Goal: Transaction & Acquisition: Purchase product/service

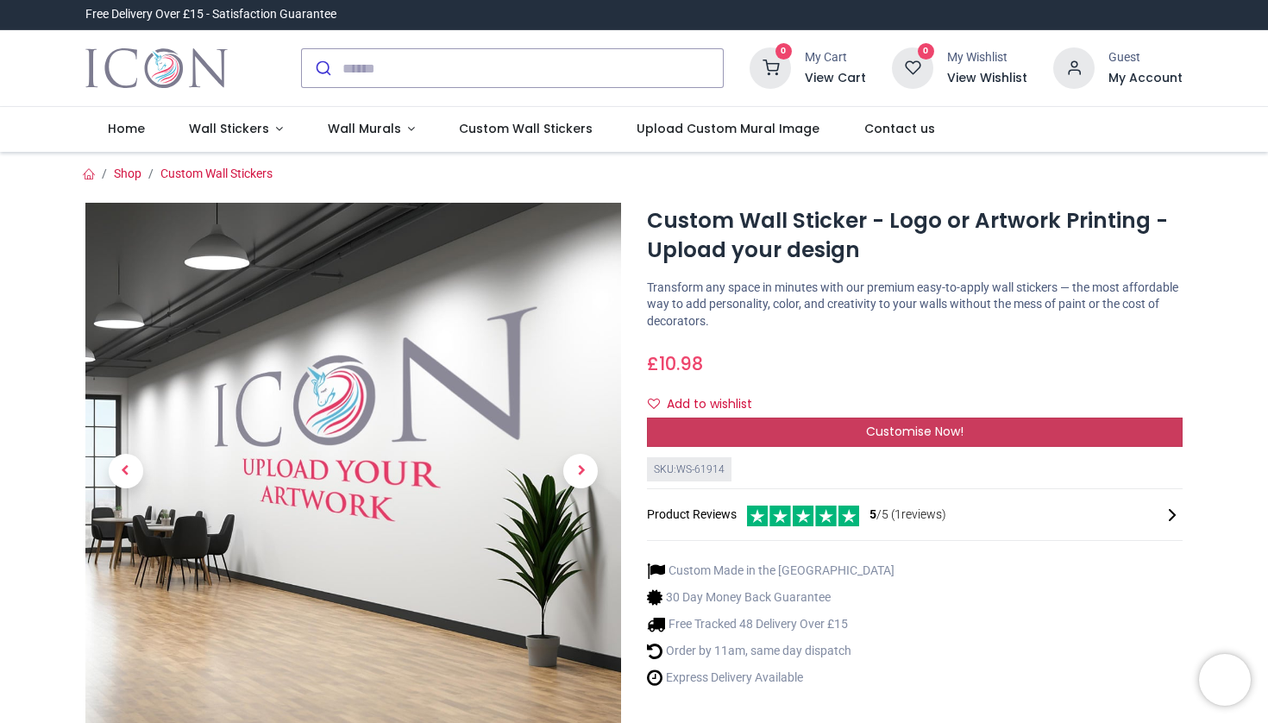
click at [834, 434] on div "Customise Now!" at bounding box center [915, 432] width 536 height 29
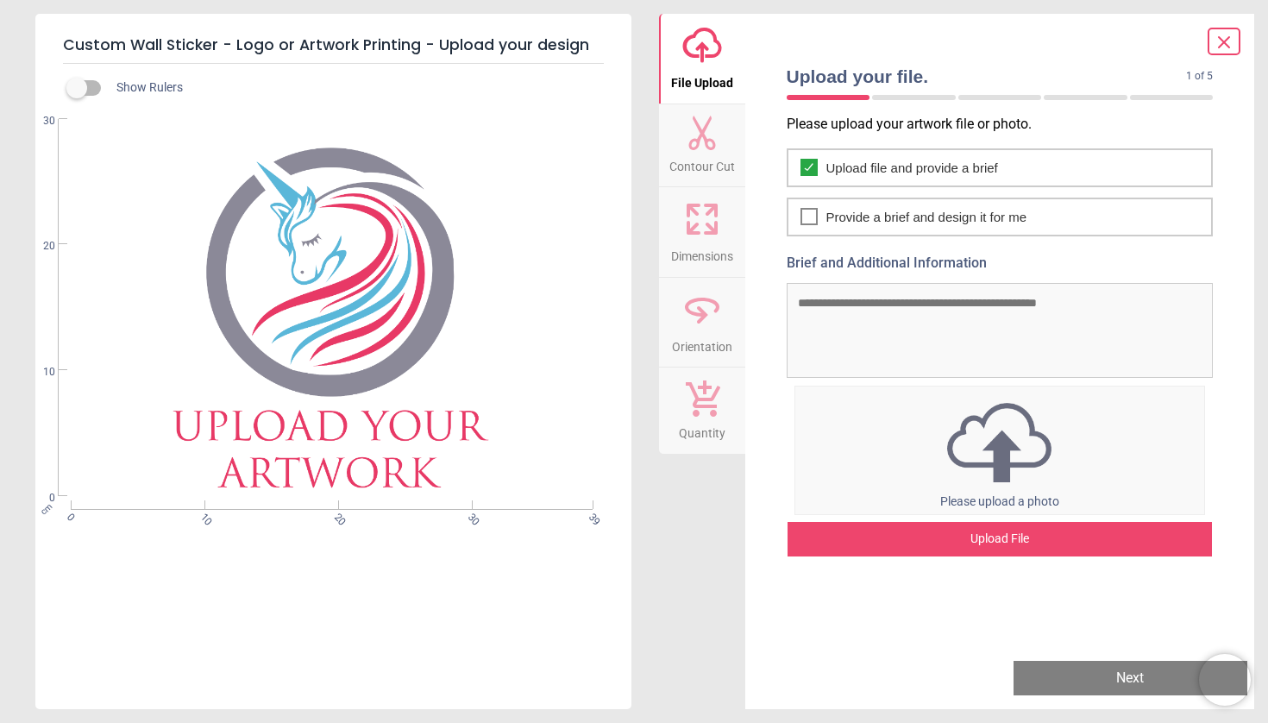
click at [1036, 546] on div "Upload File" at bounding box center [1000, 539] width 425 height 35
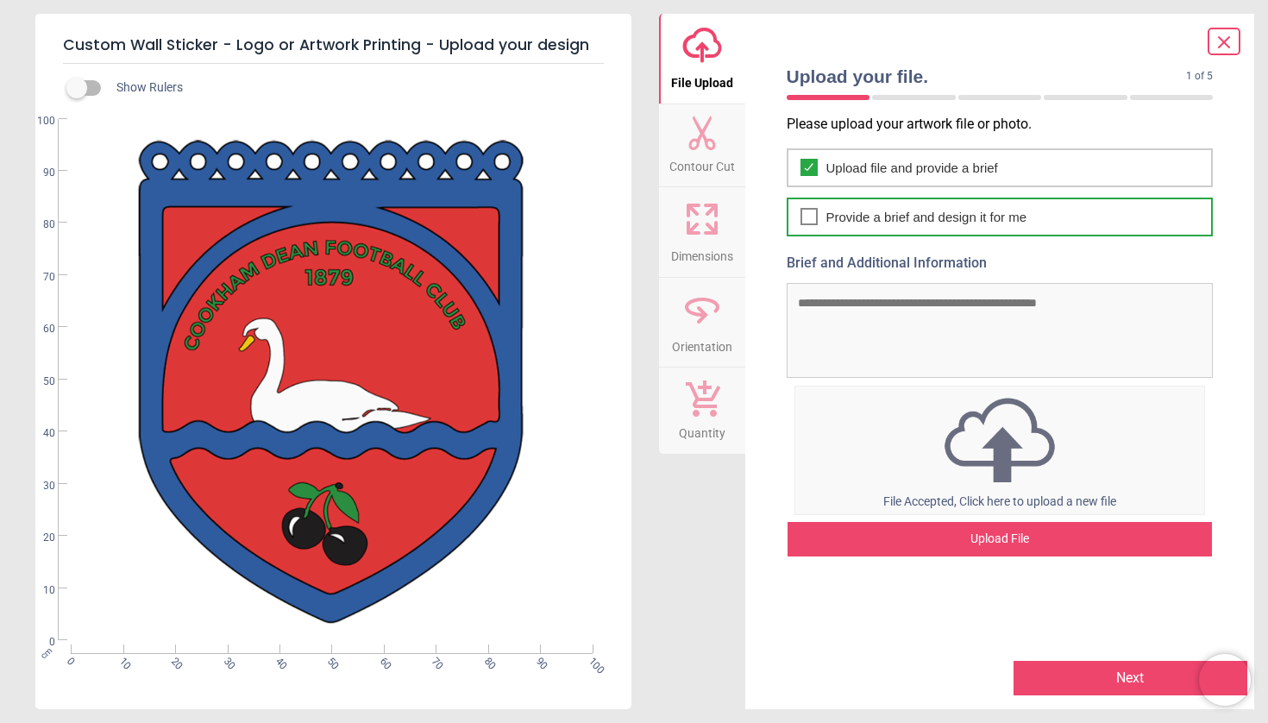
click at [846, 224] on span "Provide a brief and design it for me" at bounding box center [926, 217] width 201 height 18
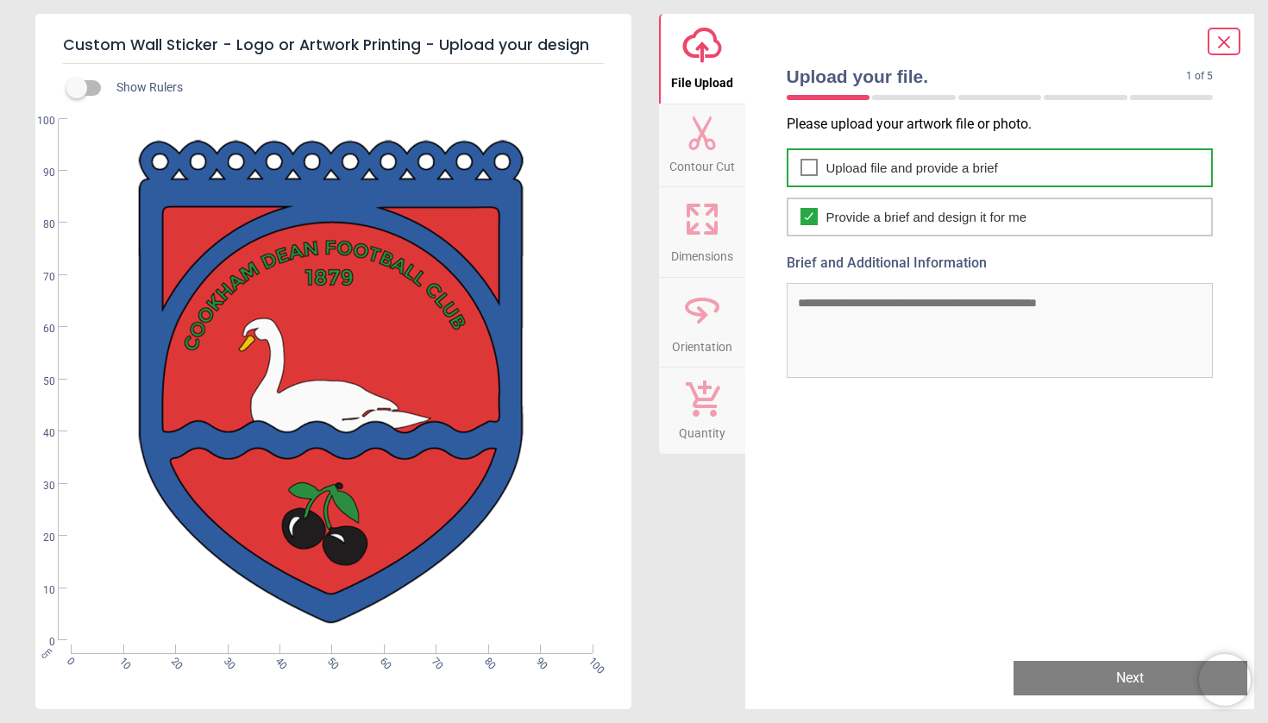
click at [825, 172] on div "Upload file and provide a brief" at bounding box center [1000, 167] width 427 height 39
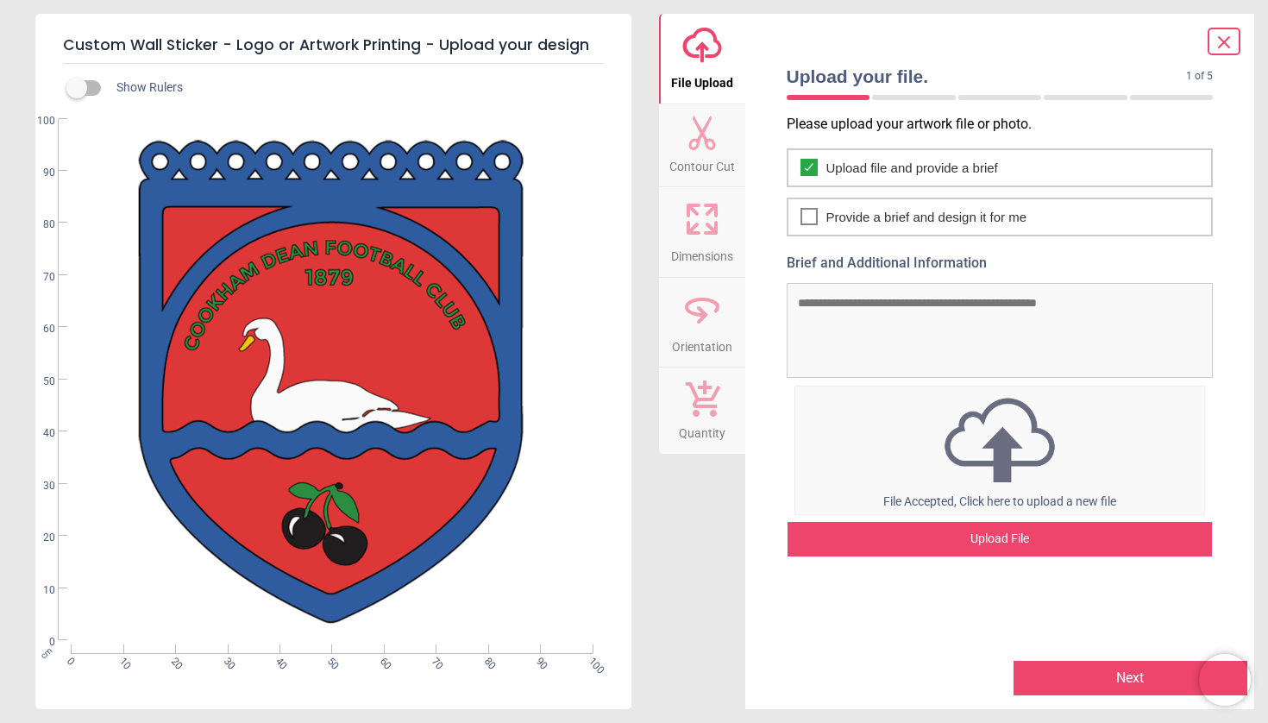
click at [841, 305] on textarea "Brief and Additional Information" at bounding box center [1000, 330] width 427 height 95
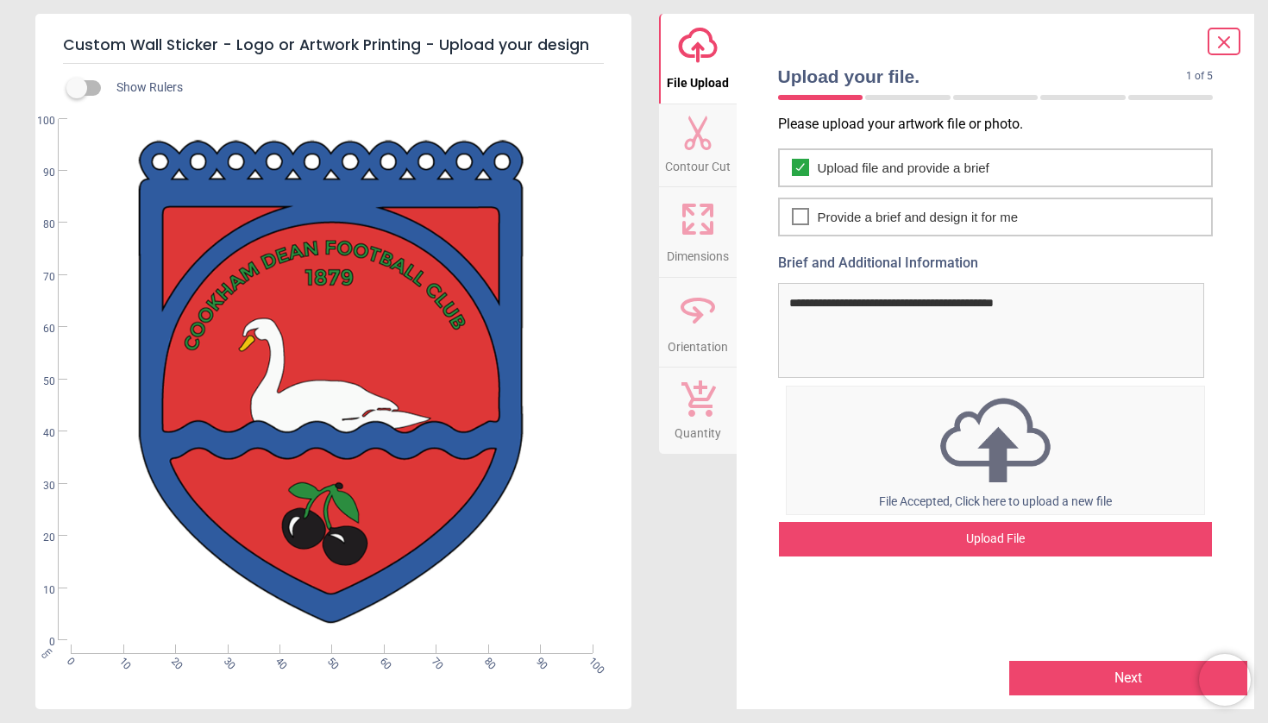
type textarea "**********"
click at [1065, 676] on button "Next" at bounding box center [1128, 678] width 238 height 35
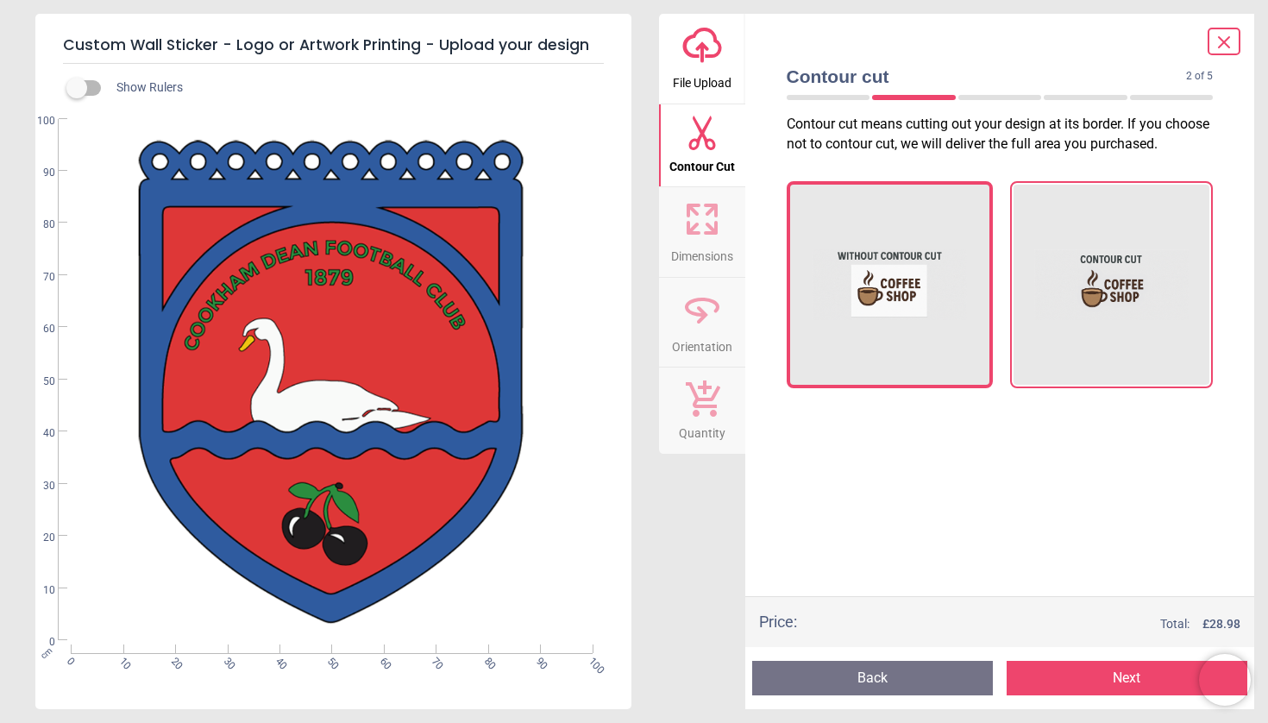
click at [1099, 296] on img at bounding box center [1111, 284] width 154 height 173
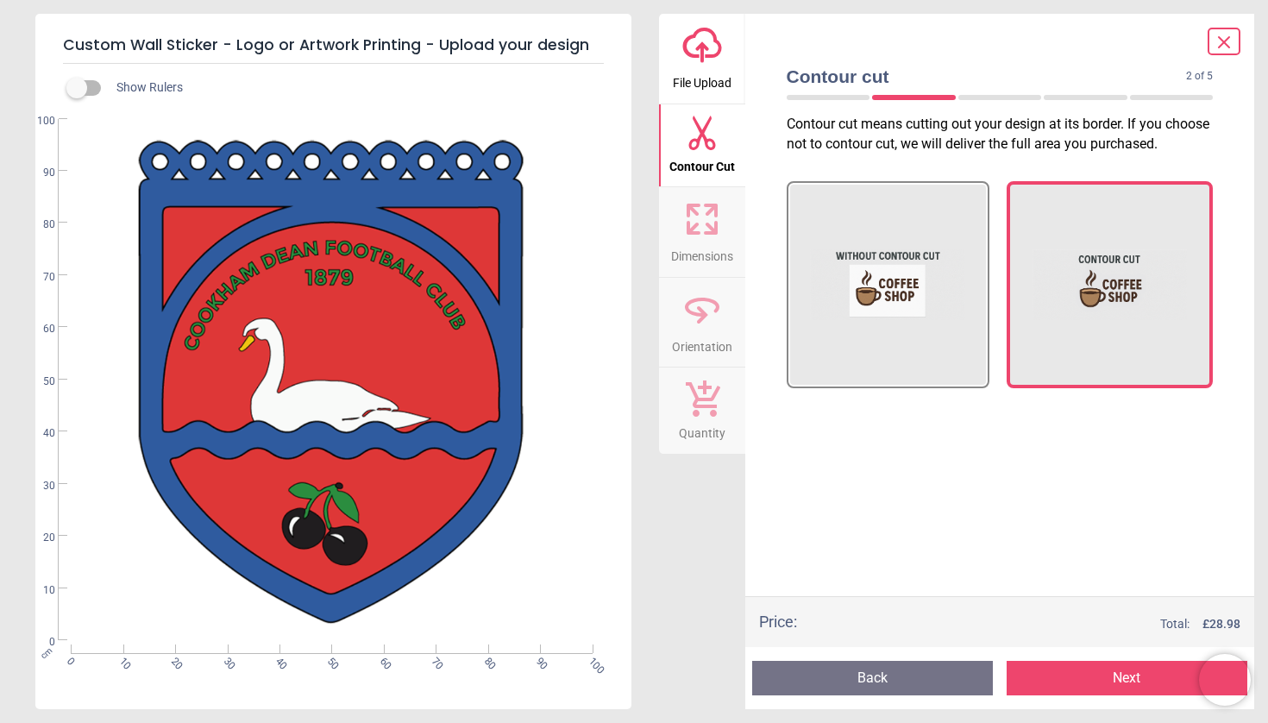
click at [1094, 688] on button "Next" at bounding box center [1127, 678] width 241 height 35
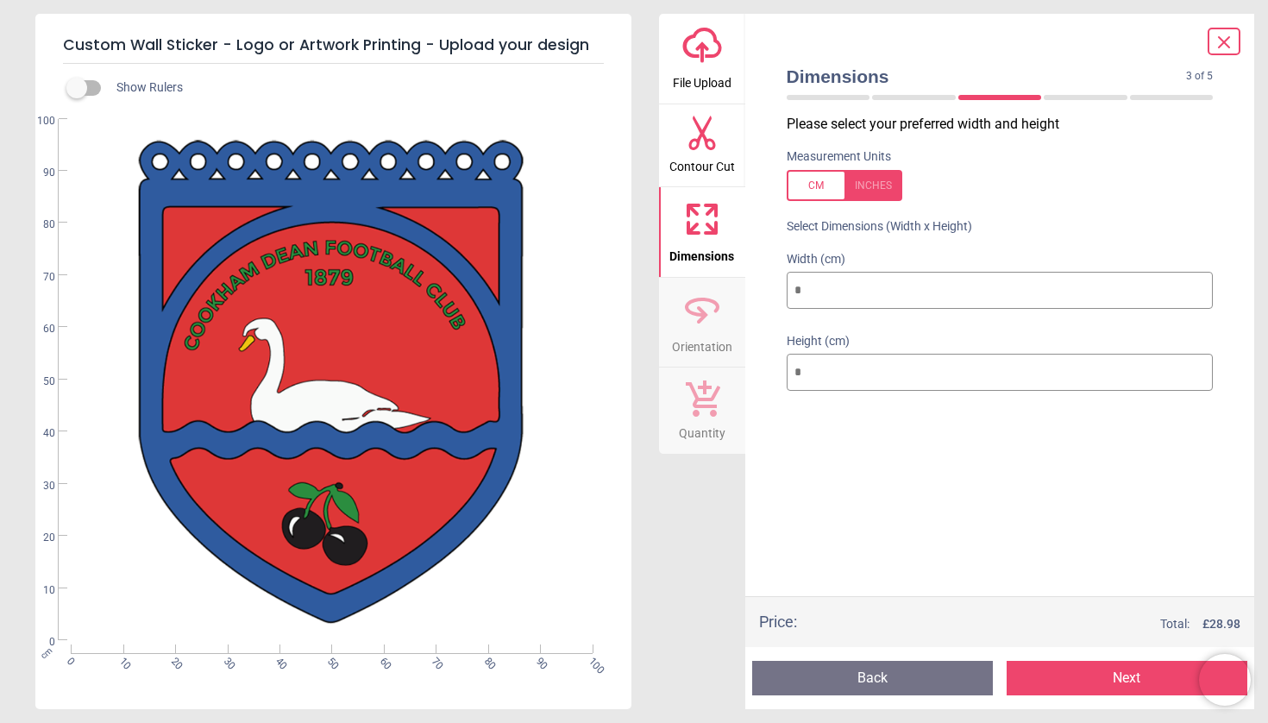
click at [1103, 681] on button "Next" at bounding box center [1127, 678] width 241 height 35
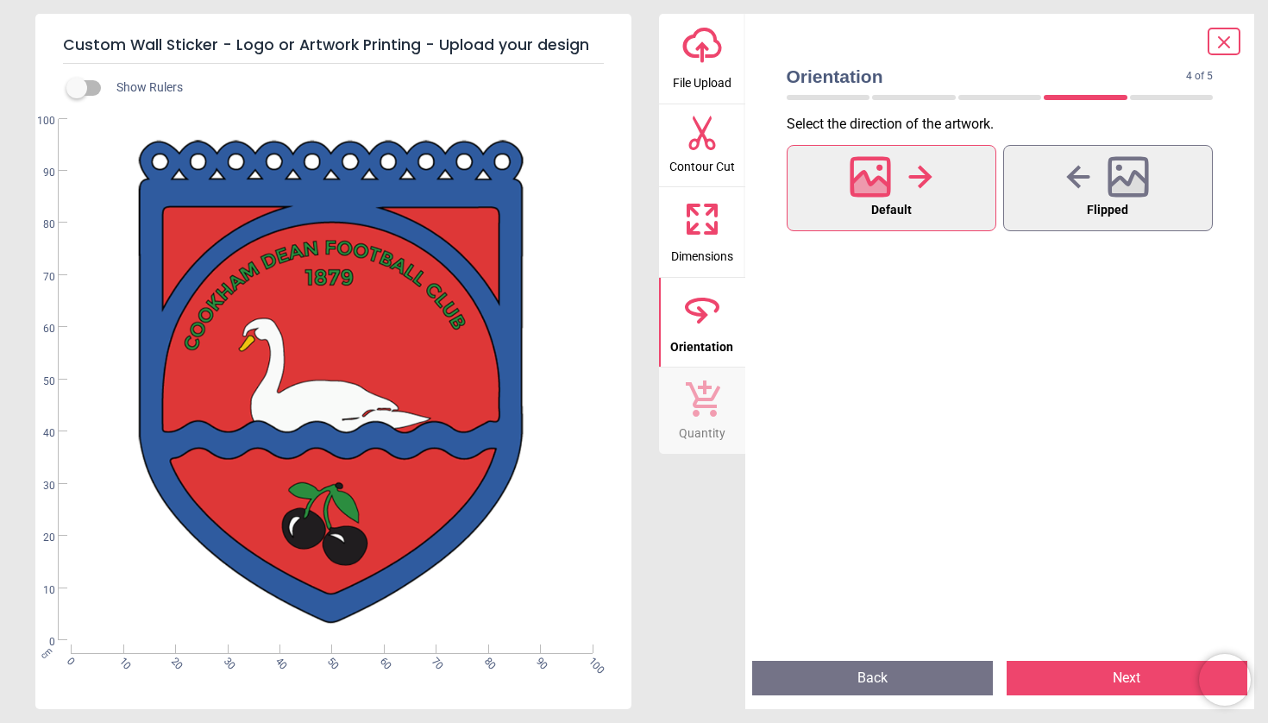
click at [1106, 670] on button "Next" at bounding box center [1127, 678] width 241 height 35
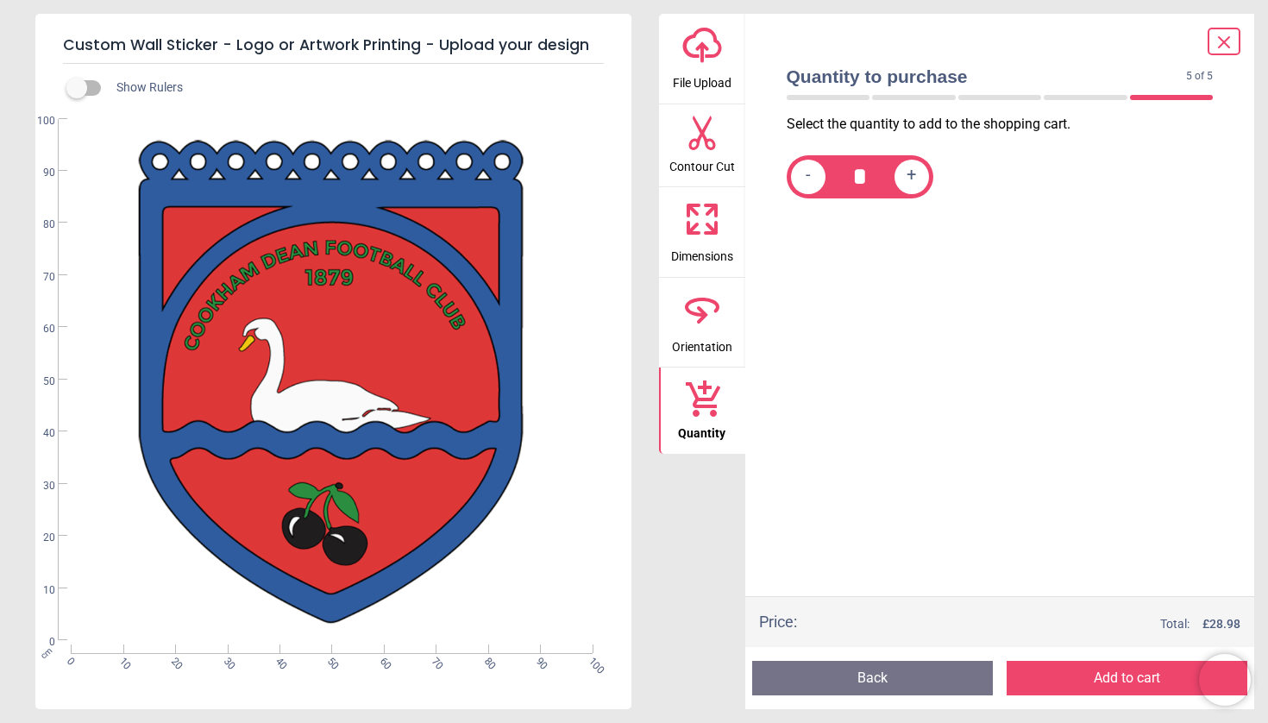
click at [1106, 670] on button "Add to cart" at bounding box center [1127, 678] width 241 height 35
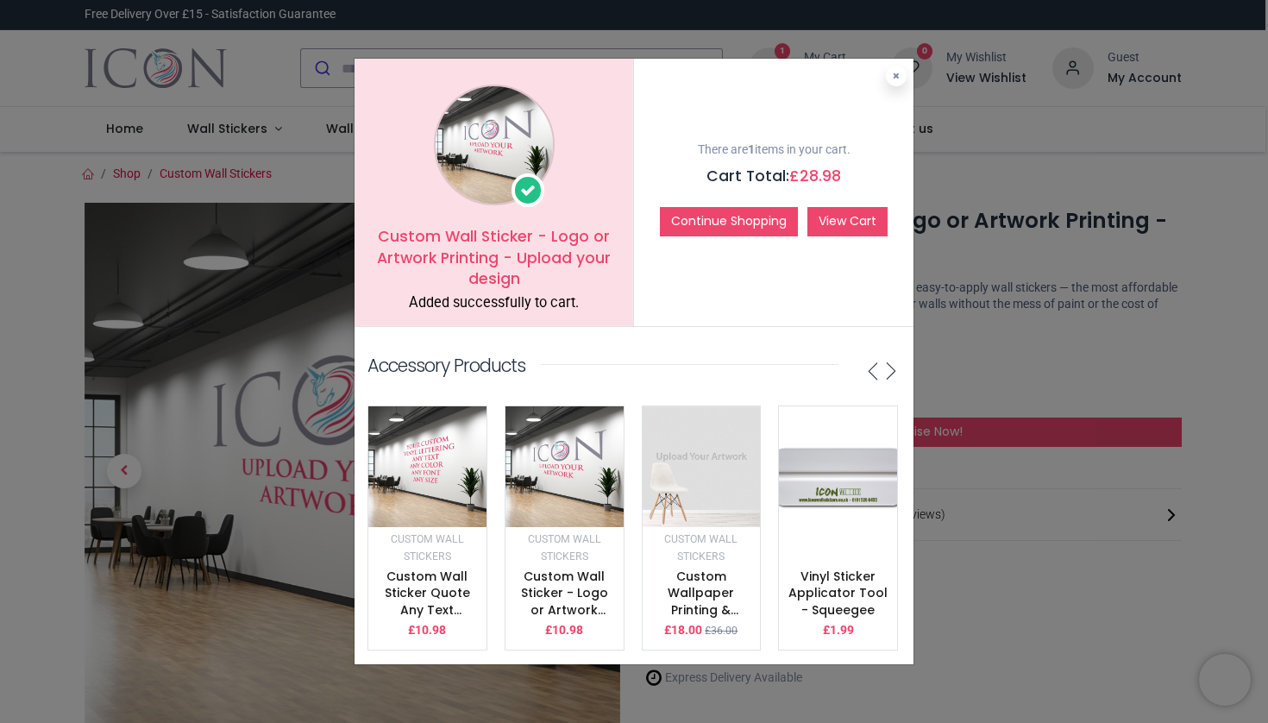
click at [841, 234] on link "View Cart" at bounding box center [847, 221] width 80 height 29
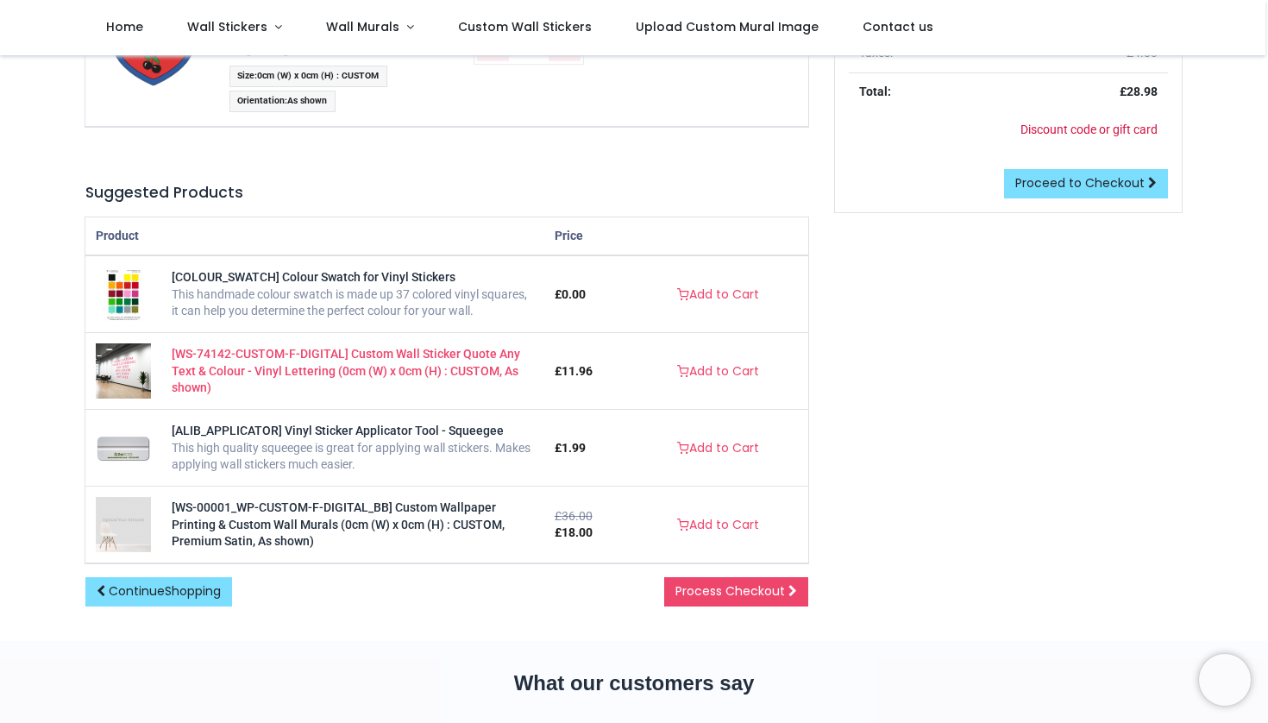
scroll to position [300, 0]
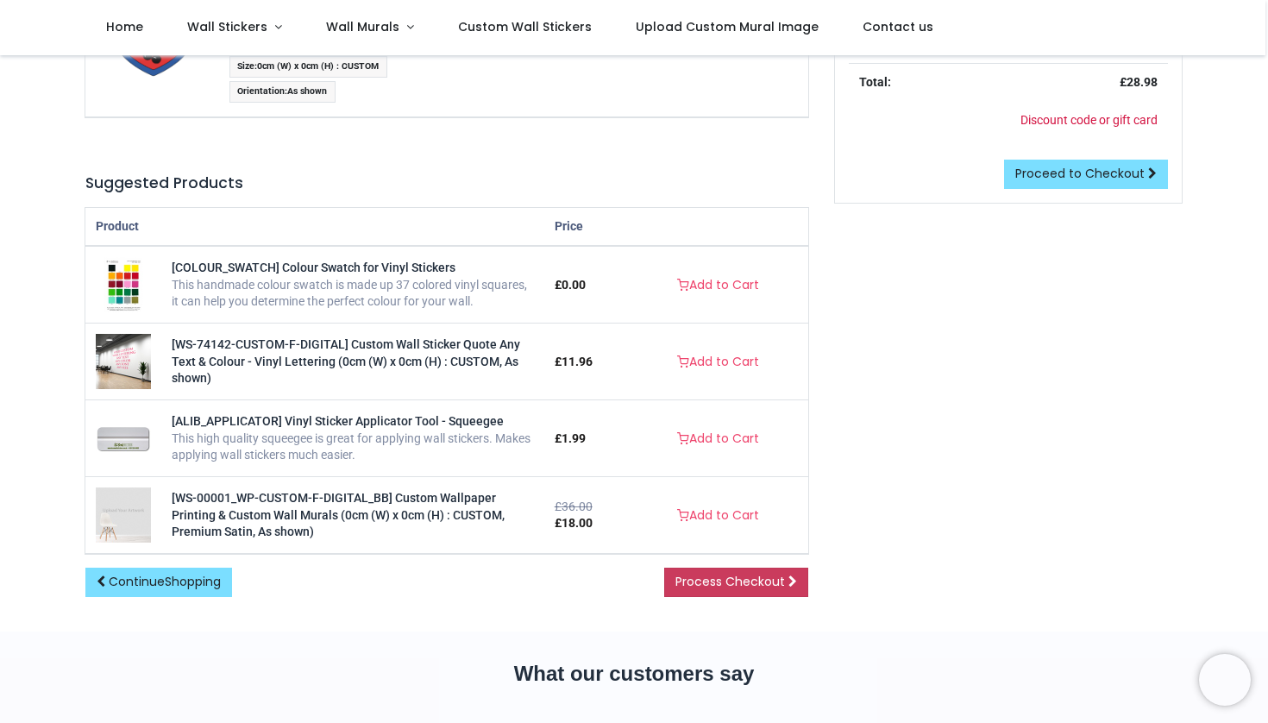
click at [708, 590] on span "Process Checkout" at bounding box center [731, 581] width 110 height 17
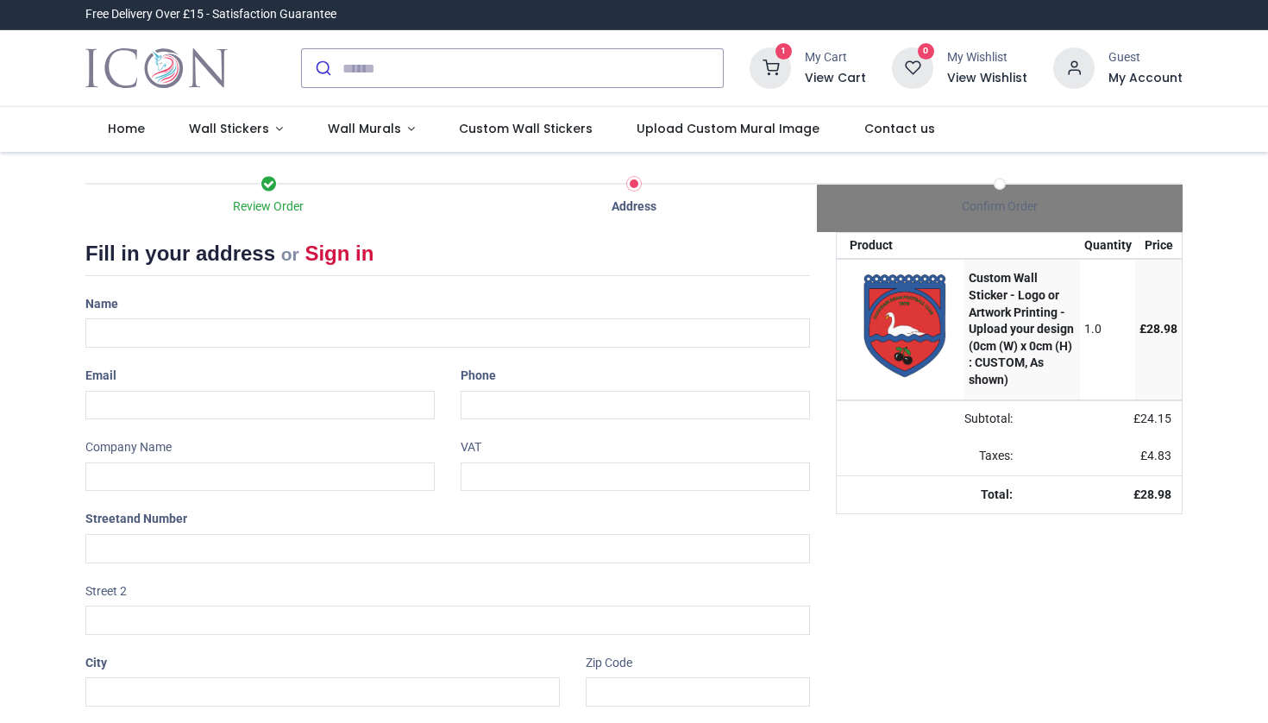
select select "***"
drag, startPoint x: 973, startPoint y: 280, endPoint x: 1014, endPoint y: 330, distance: 64.4
click at [1014, 330] on strong "Custom Wall Sticker - Logo or Artwork Printing - Upload your design (0cm (W) x …" at bounding box center [1021, 329] width 105 height 116
copy strong "ustom Wall Sticker - Logo or Artwork Printing"
